Goal: Transaction & Acquisition: Purchase product/service

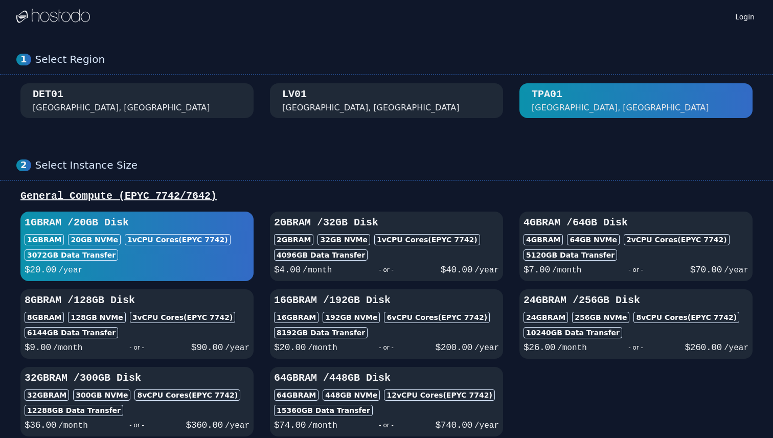
scroll to position [28, 0]
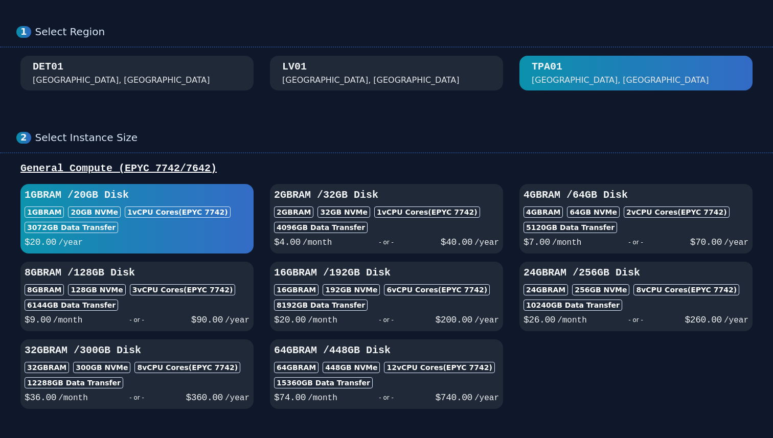
click at [141, 220] on div "1GB RAM / 20 GB Disk 1GB RAM 20 GB NVMe 1 vCPU Cores (EPYC 7742) 3072 GB Data T…" at bounding box center [136, 218] width 233 height 61
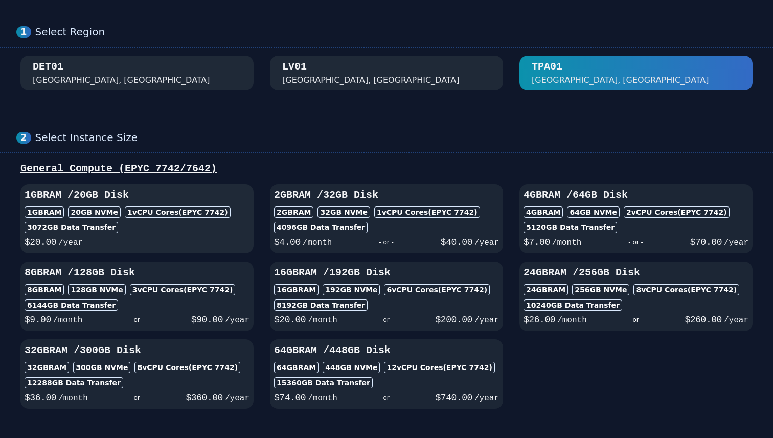
click at [141, 220] on div "1GB RAM / 20 GB Disk 1GB RAM 20 GB NVMe 1 vCPU Cores (EPYC 7742) 3072 GB Data T…" at bounding box center [136, 218] width 233 height 61
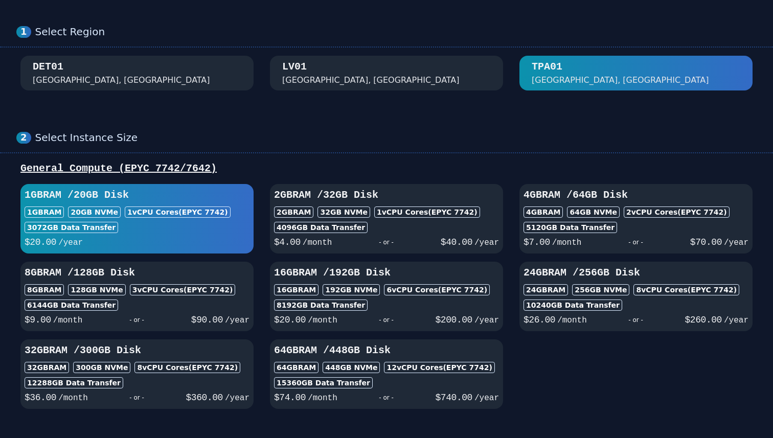
click at [141, 220] on div "1GB RAM / 20 GB Disk 1GB RAM 20 GB NVMe 1 vCPU Cores (EPYC 7742) 3072 GB Data T…" at bounding box center [136, 218] width 233 height 61
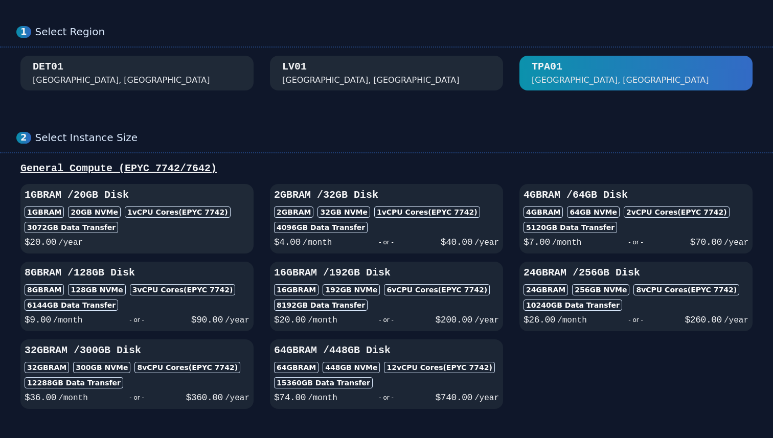
click at [141, 220] on div "1GB RAM / 20 GB Disk 1GB RAM 20 GB NVMe 1 vCPU Cores (EPYC 7742) 3072 GB Data T…" at bounding box center [136, 218] width 233 height 61
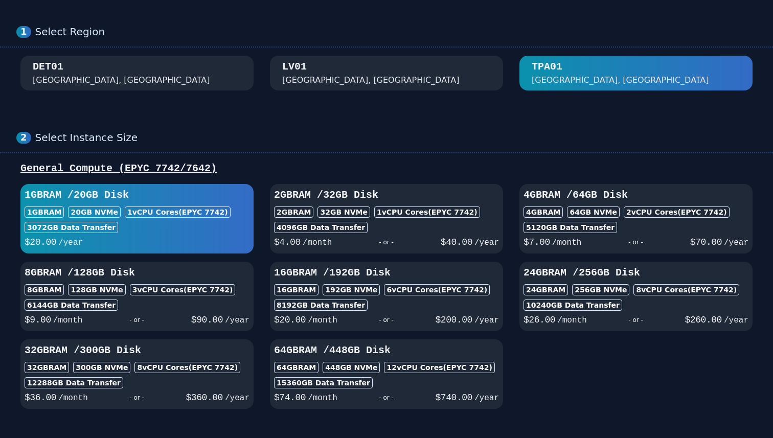
click at [141, 220] on div "1GB RAM / 20 GB Disk 1GB RAM 20 GB NVMe 1 vCPU Cores (EPYC 7742) 3072 GB Data T…" at bounding box center [136, 218] width 233 height 61
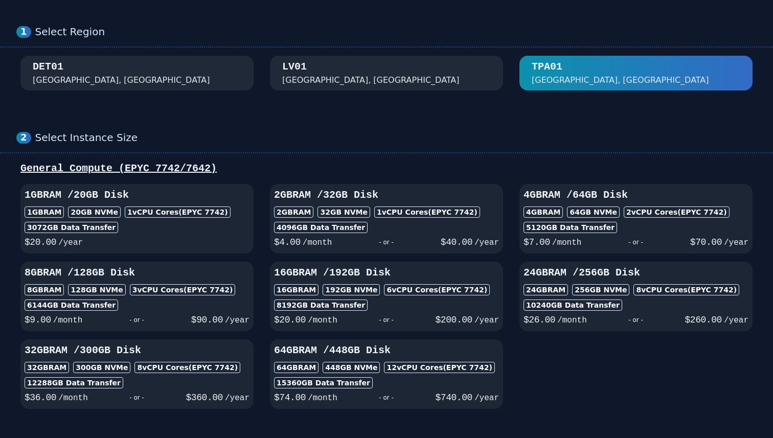
click at [178, 71] on div "DET01 [GEOGRAPHIC_DATA], [GEOGRAPHIC_DATA]" at bounding box center [137, 73] width 209 height 27
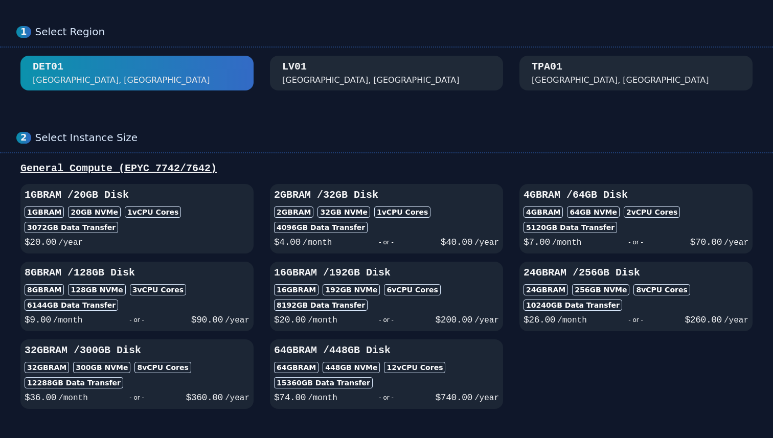
click at [279, 74] on div "[GEOGRAPHIC_DATA], [GEOGRAPHIC_DATA]" at bounding box center [386, 73] width 233 height 27
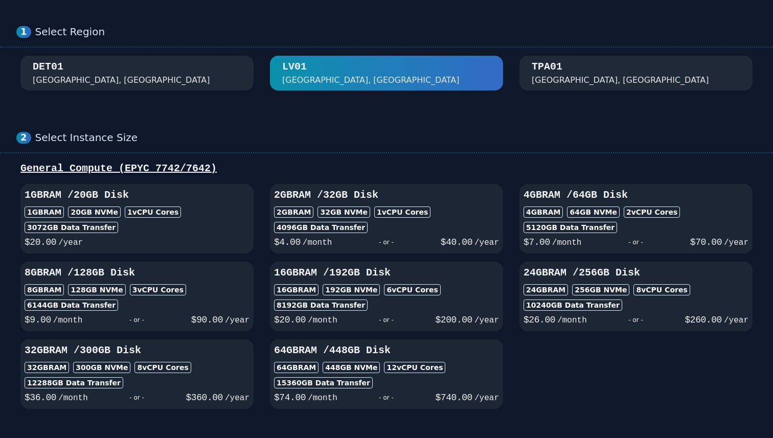
click at [178, 84] on div "DET01 [GEOGRAPHIC_DATA], [GEOGRAPHIC_DATA]" at bounding box center [137, 73] width 209 height 27
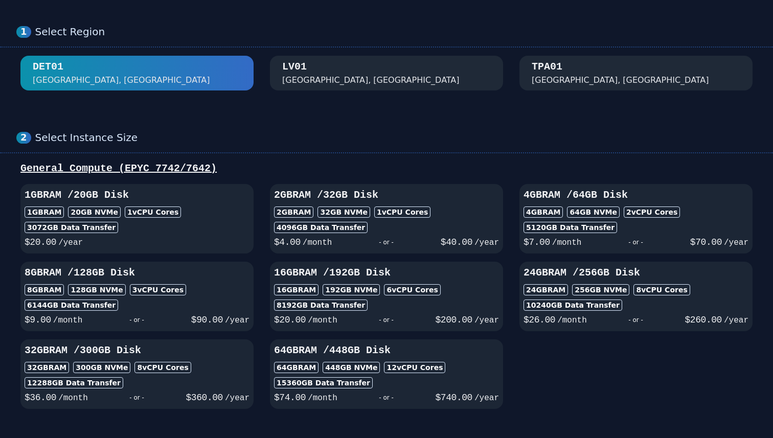
click at [292, 79] on div "[GEOGRAPHIC_DATA], [GEOGRAPHIC_DATA]" at bounding box center [370, 80] width 177 height 12
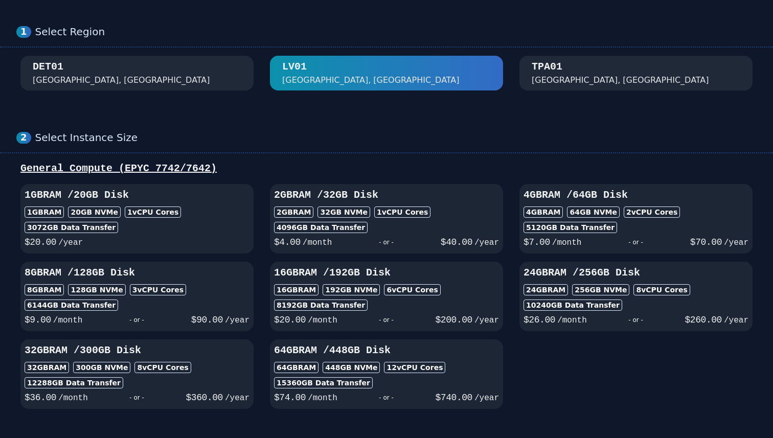
click at [544, 76] on div "[GEOGRAPHIC_DATA], [GEOGRAPHIC_DATA]" at bounding box center [620, 80] width 177 height 12
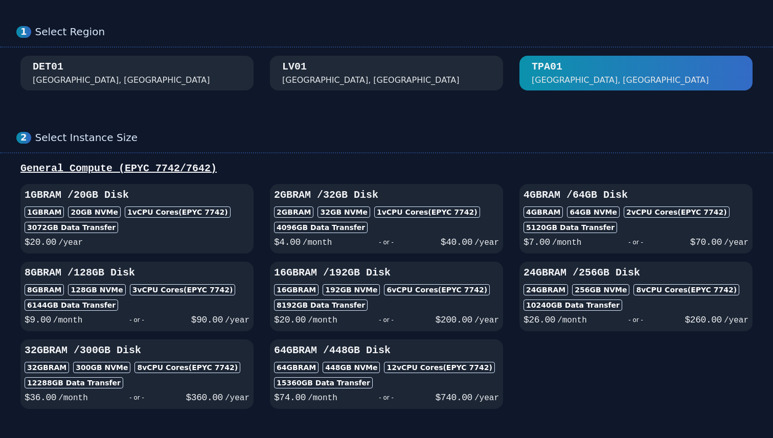
click at [438, 74] on div "[GEOGRAPHIC_DATA], [GEOGRAPHIC_DATA]" at bounding box center [386, 73] width 209 height 27
